Goal: Information Seeking & Learning: Find specific page/section

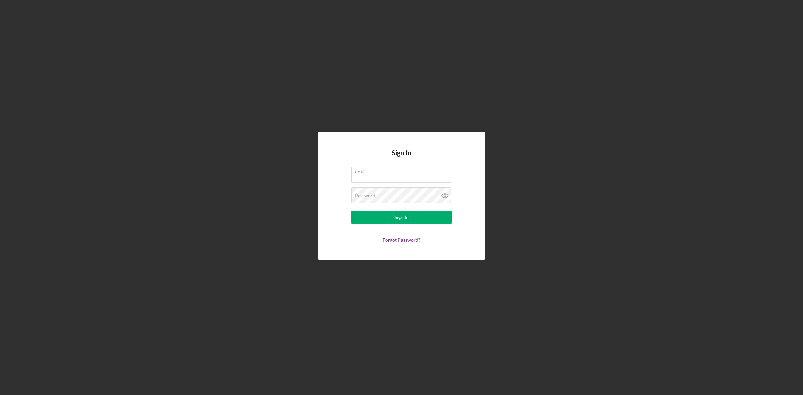
type input "[EMAIL_ADDRESS][DOMAIN_NAME]"
click at [390, 195] on div "Password" at bounding box center [401, 195] width 100 height 17
click at [210, 258] on div "Sign In Email [EMAIL_ADDRESS][DOMAIN_NAME] Password Sign In Forgot Password?" at bounding box center [401, 196] width 796 height 392
click at [389, 217] on button "Sign In" at bounding box center [401, 217] width 100 height 13
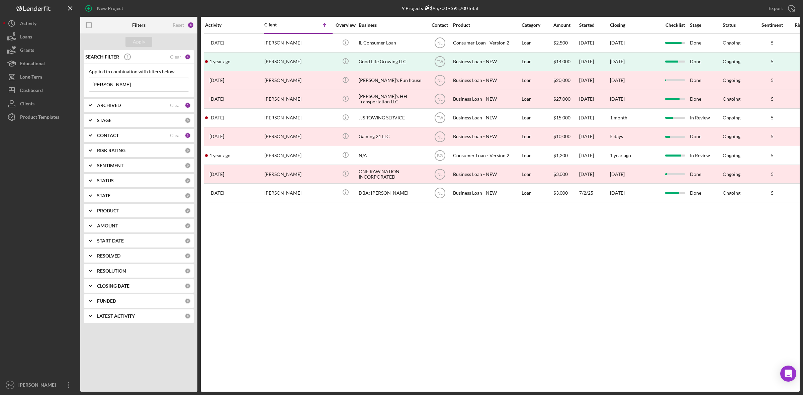
click at [23, 196] on div at bounding box center [40, 251] width 74 height 255
click at [132, 86] on input "james" at bounding box center [139, 84] width 100 height 13
type input "j"
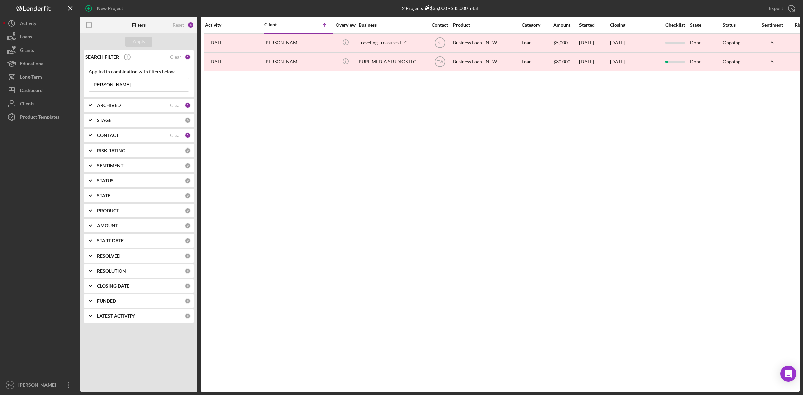
click at [141, 80] on input "campbell" at bounding box center [139, 84] width 100 height 13
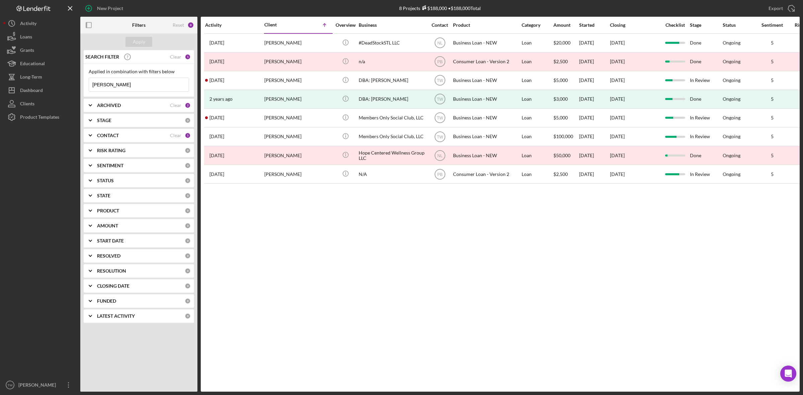
type input "anthony"
click at [142, 22] on b "Filters" at bounding box center [138, 24] width 13 height 5
click at [145, 22] on b "Filters" at bounding box center [138, 24] width 13 height 5
click at [35, 98] on button "Clients" at bounding box center [40, 103] width 74 height 13
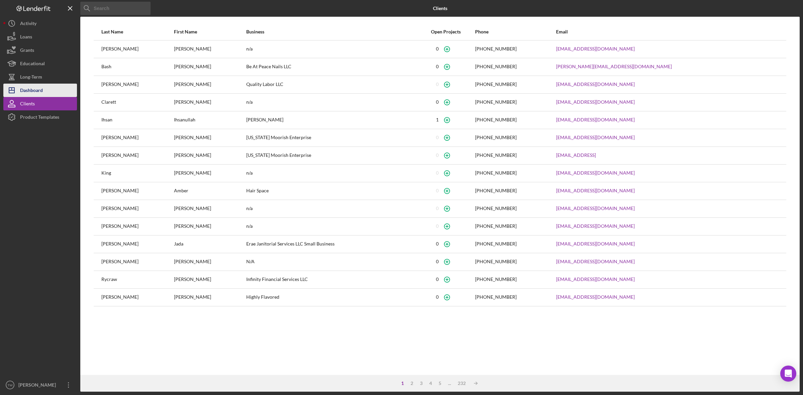
click at [39, 89] on div "Dashboard" at bounding box center [31, 91] width 23 height 15
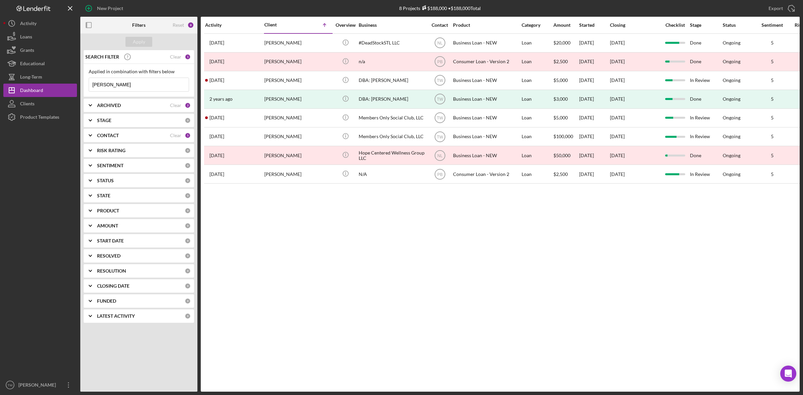
click at [114, 106] on b "ARCHIVED" at bounding box center [109, 105] width 24 height 5
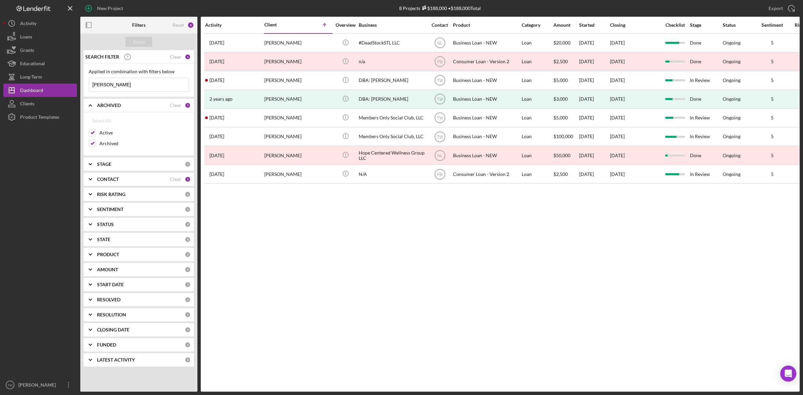
click at [116, 87] on input "anthony" at bounding box center [139, 84] width 100 height 13
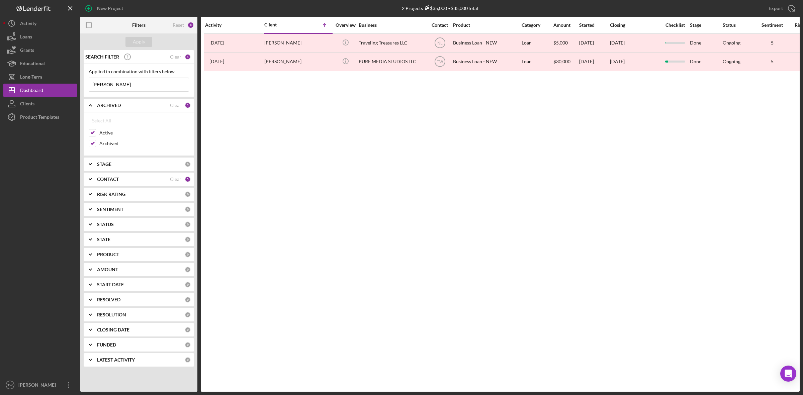
type input "campbell"
